Goal: Task Accomplishment & Management: Use online tool/utility

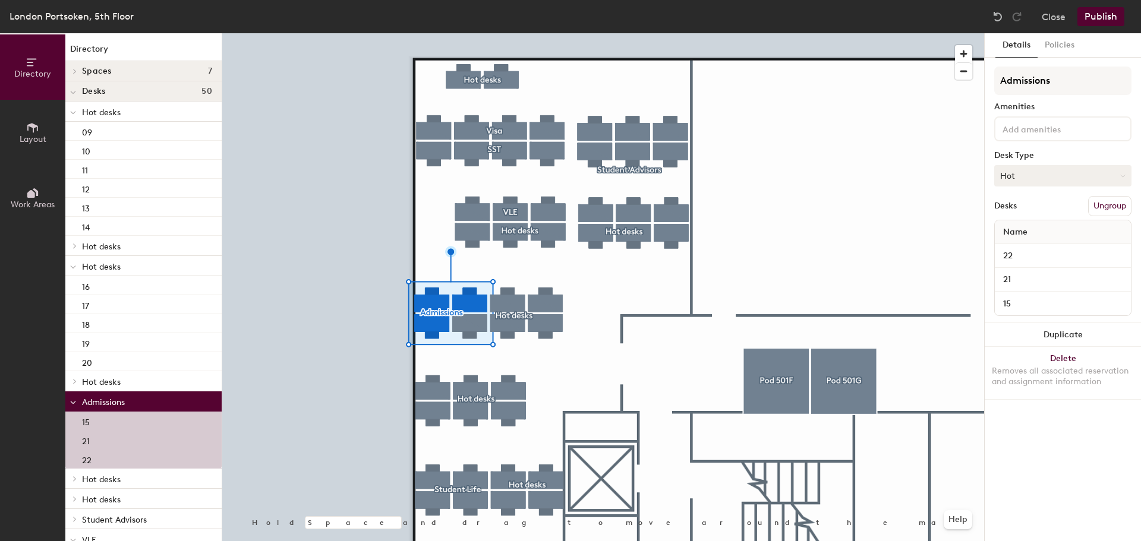
click at [1071, 178] on button "Hot" at bounding box center [1062, 175] width 137 height 21
click at [1029, 245] on div "Hoteled" at bounding box center [1054, 248] width 119 height 18
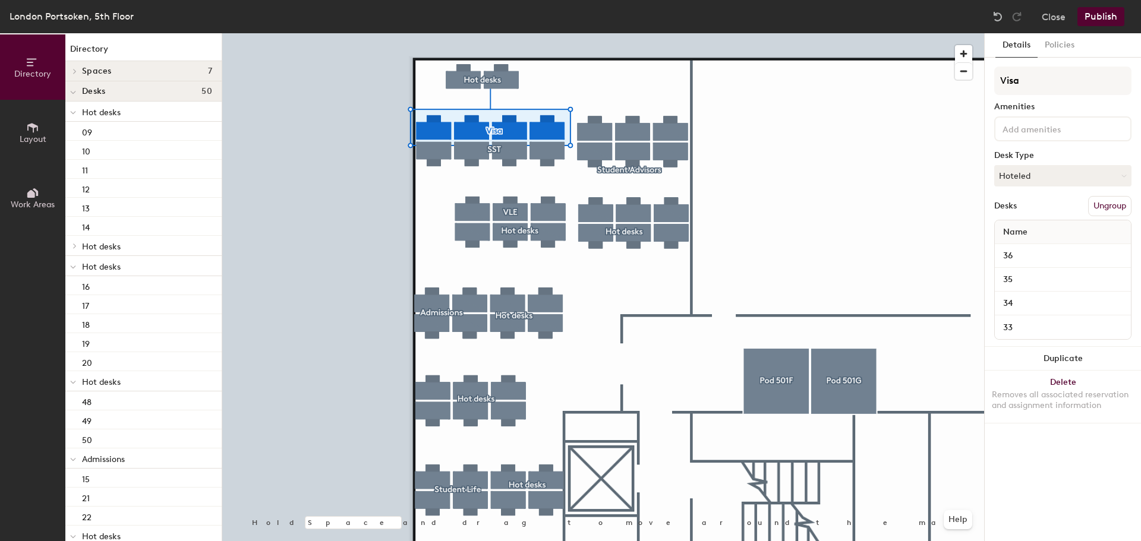
click at [1101, 12] on button "Publish" at bounding box center [1100, 16] width 47 height 19
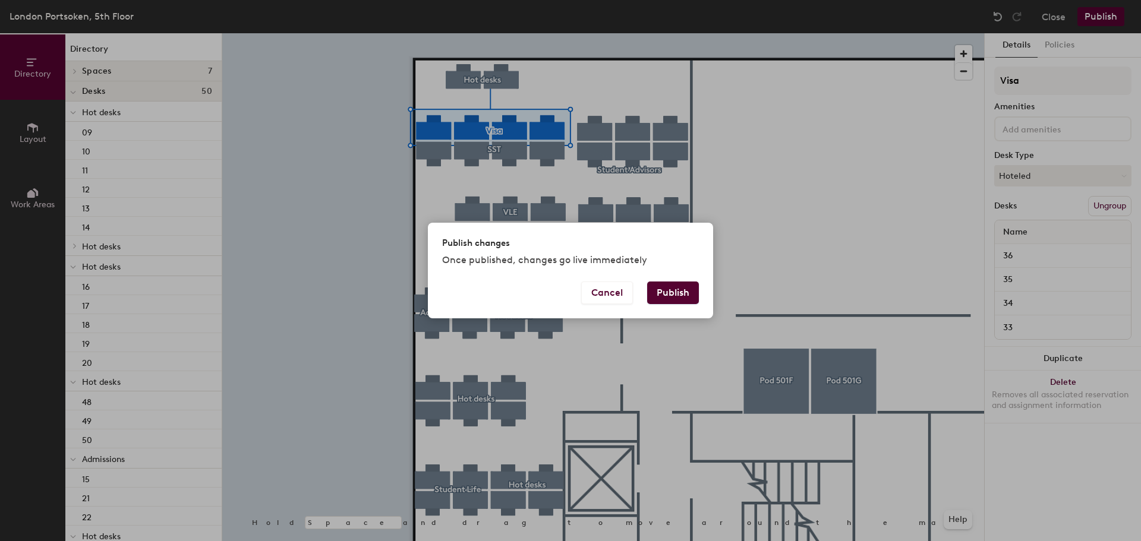
click at [668, 296] on button "Publish" at bounding box center [673, 293] width 52 height 23
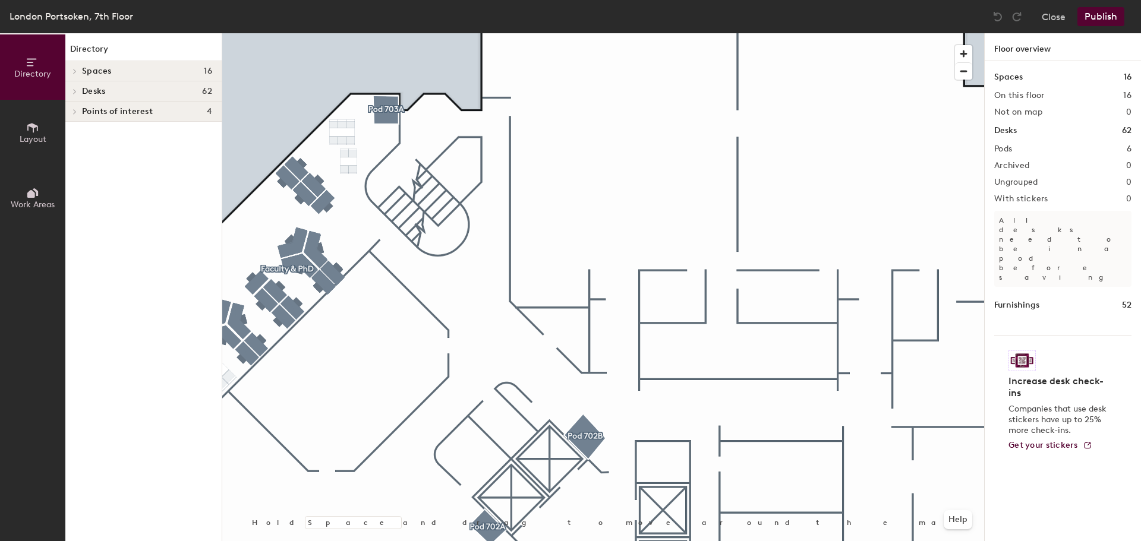
click at [1060, 137] on div "Directory Layout Work Areas Directory Spaces 16 Huddle Room 708 Huddle Room 709…" at bounding box center [570, 287] width 1141 height 508
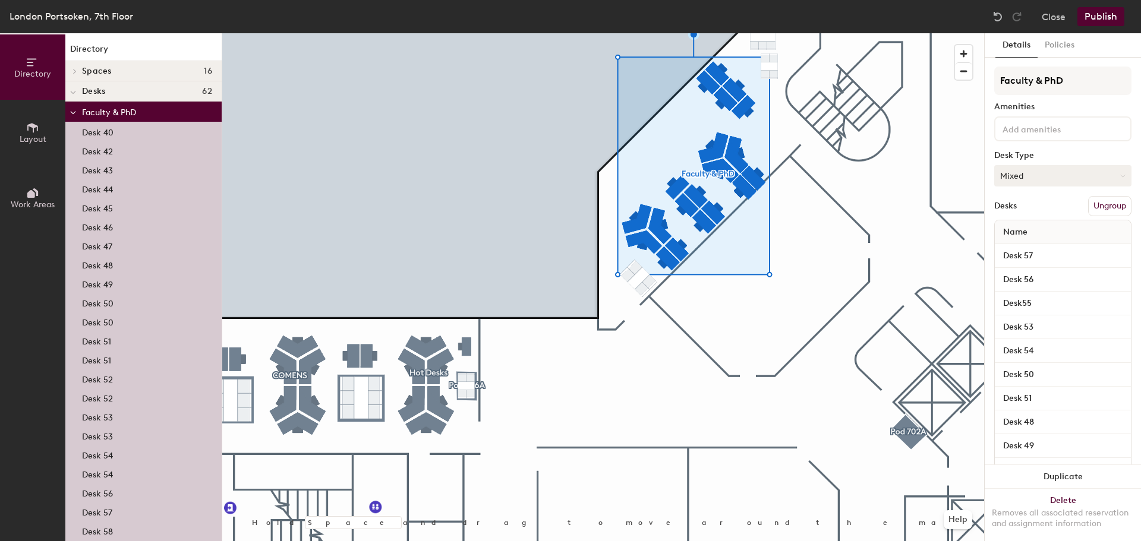
click at [1074, 178] on button "Mixed" at bounding box center [1062, 175] width 137 height 21
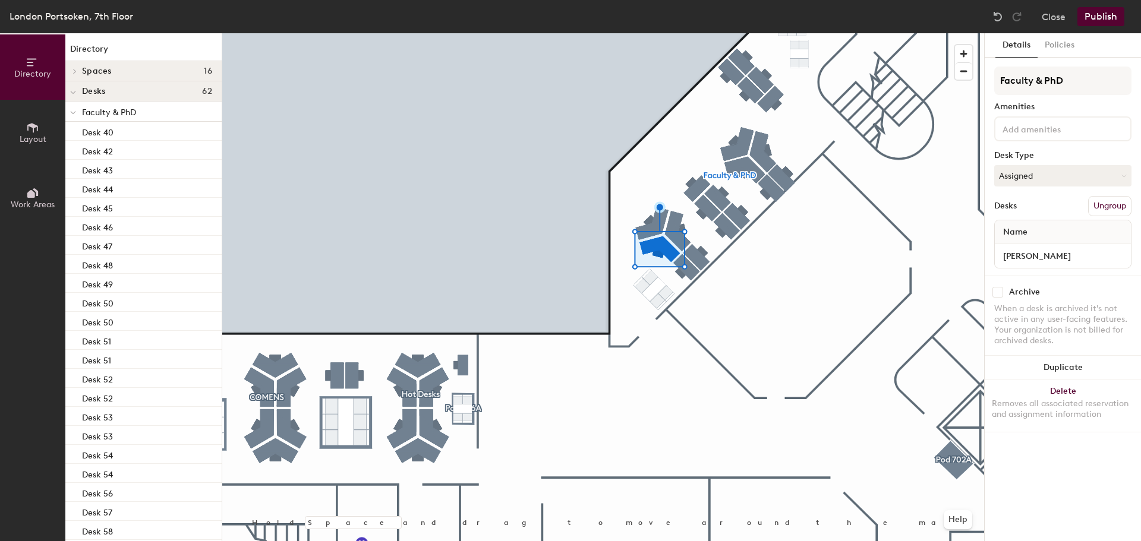
click at [742, 33] on div at bounding box center [603, 33] width 762 height 0
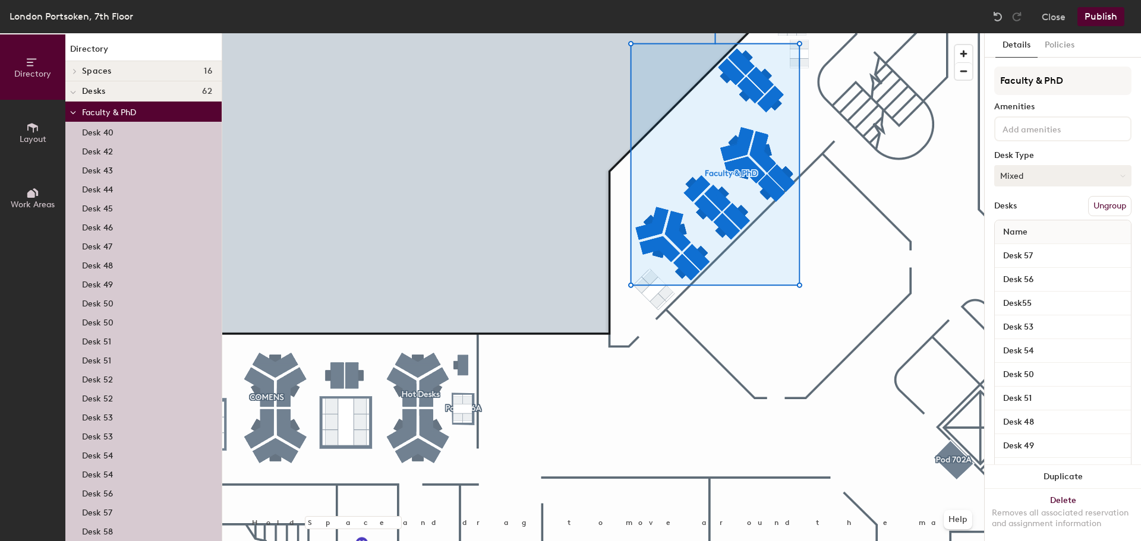
click at [1120, 178] on icon at bounding box center [1122, 176] width 5 height 5
click at [1039, 247] on div "Hoteled" at bounding box center [1054, 248] width 119 height 18
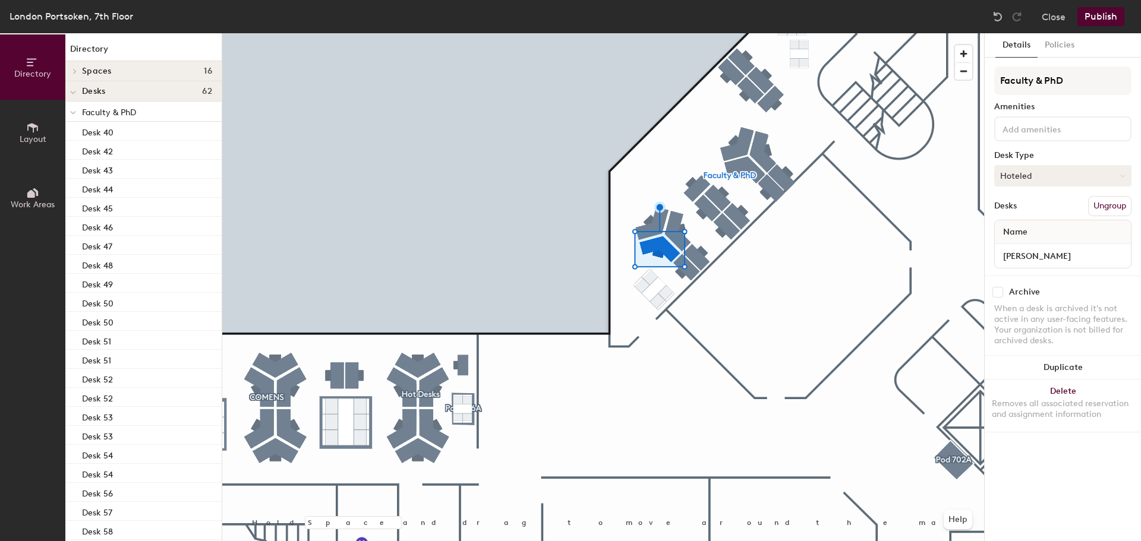
click at [1065, 175] on button "Hoteled" at bounding box center [1062, 175] width 137 height 21
click at [1059, 217] on div "Assigned" at bounding box center [1054, 213] width 119 height 18
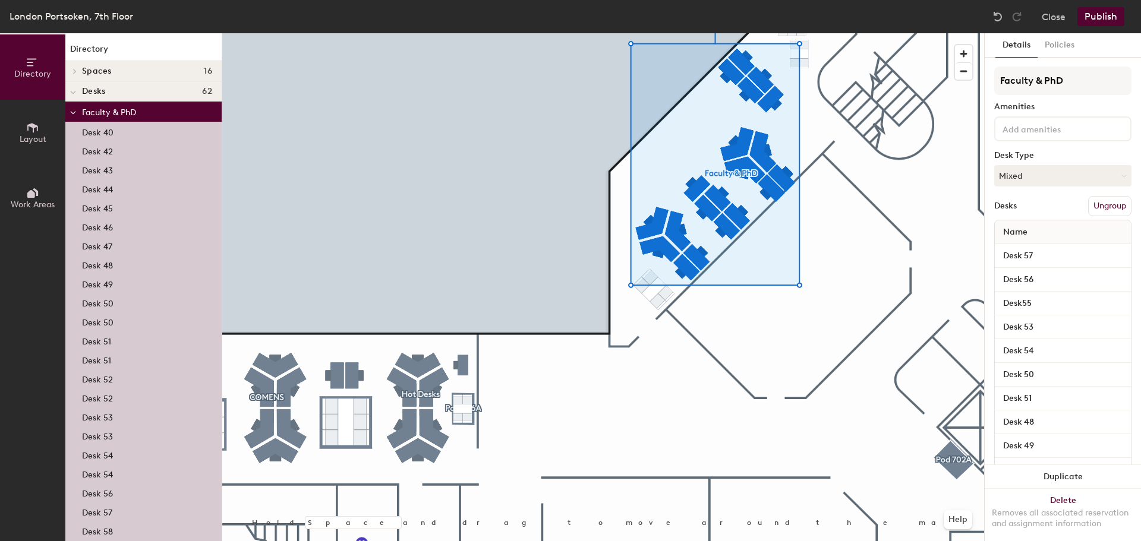
click at [1111, 21] on button "Publish" at bounding box center [1100, 16] width 47 height 19
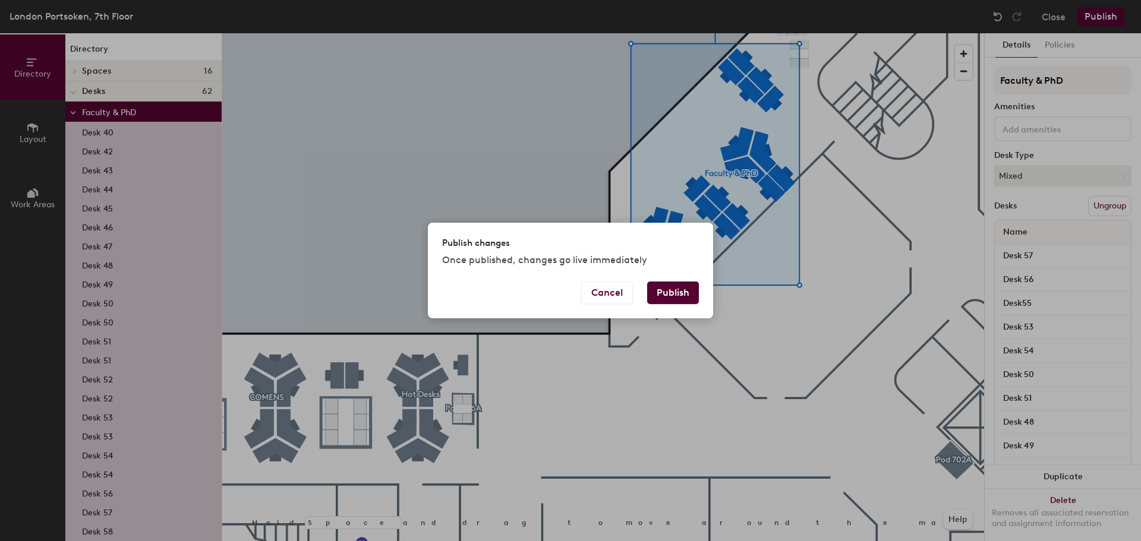
click at [689, 296] on button "Publish" at bounding box center [673, 293] width 52 height 23
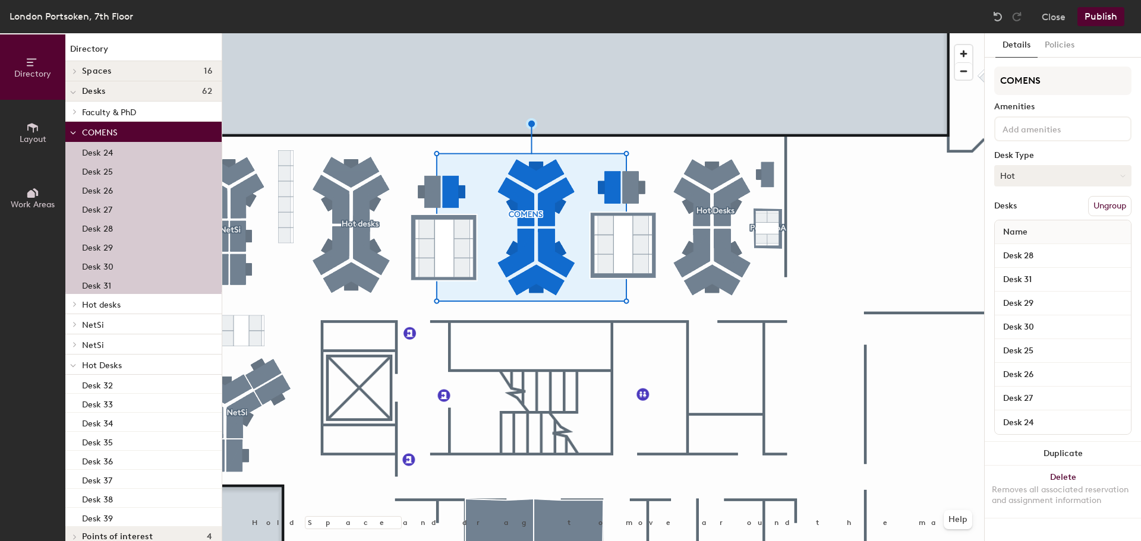
click at [1085, 171] on button "Hot" at bounding box center [1062, 175] width 137 height 21
click at [1029, 248] on div "Hoteled" at bounding box center [1054, 248] width 119 height 18
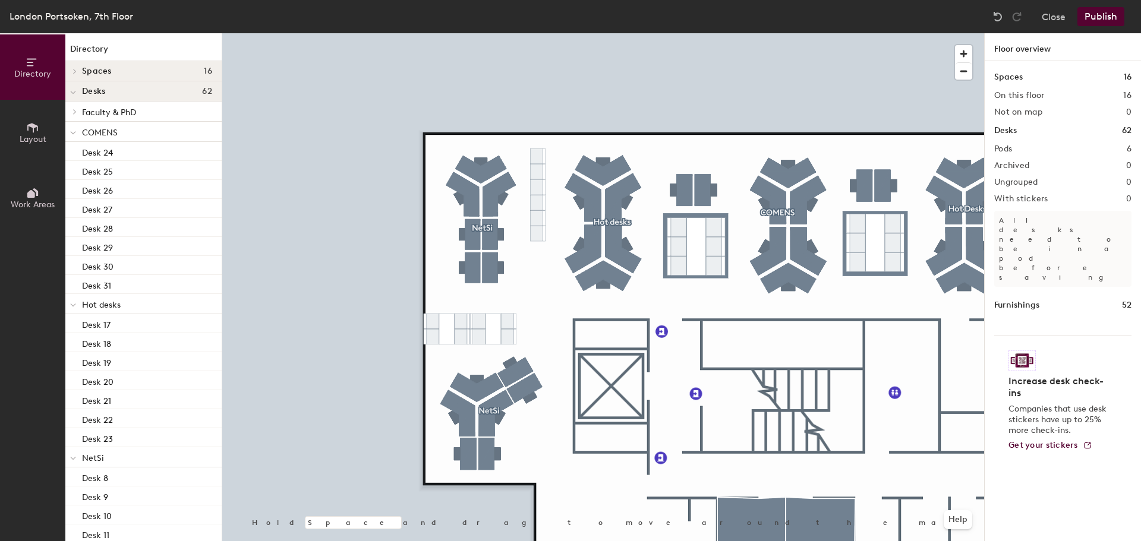
click at [1099, 19] on button "Publish" at bounding box center [1100, 16] width 47 height 19
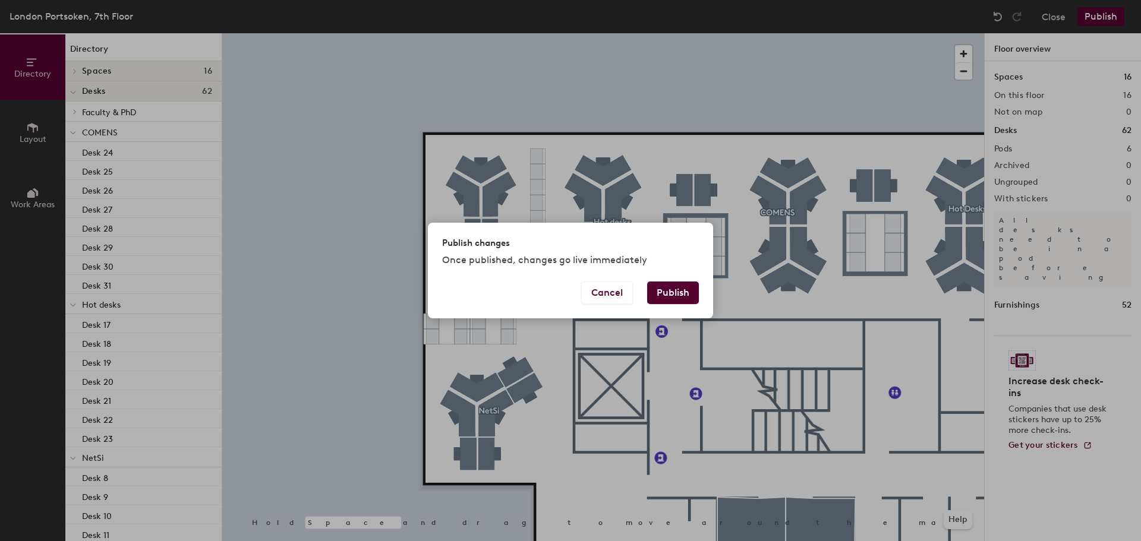
click at [675, 286] on button "Publish" at bounding box center [673, 293] width 52 height 23
